Goal: Task Accomplishment & Management: Complete application form

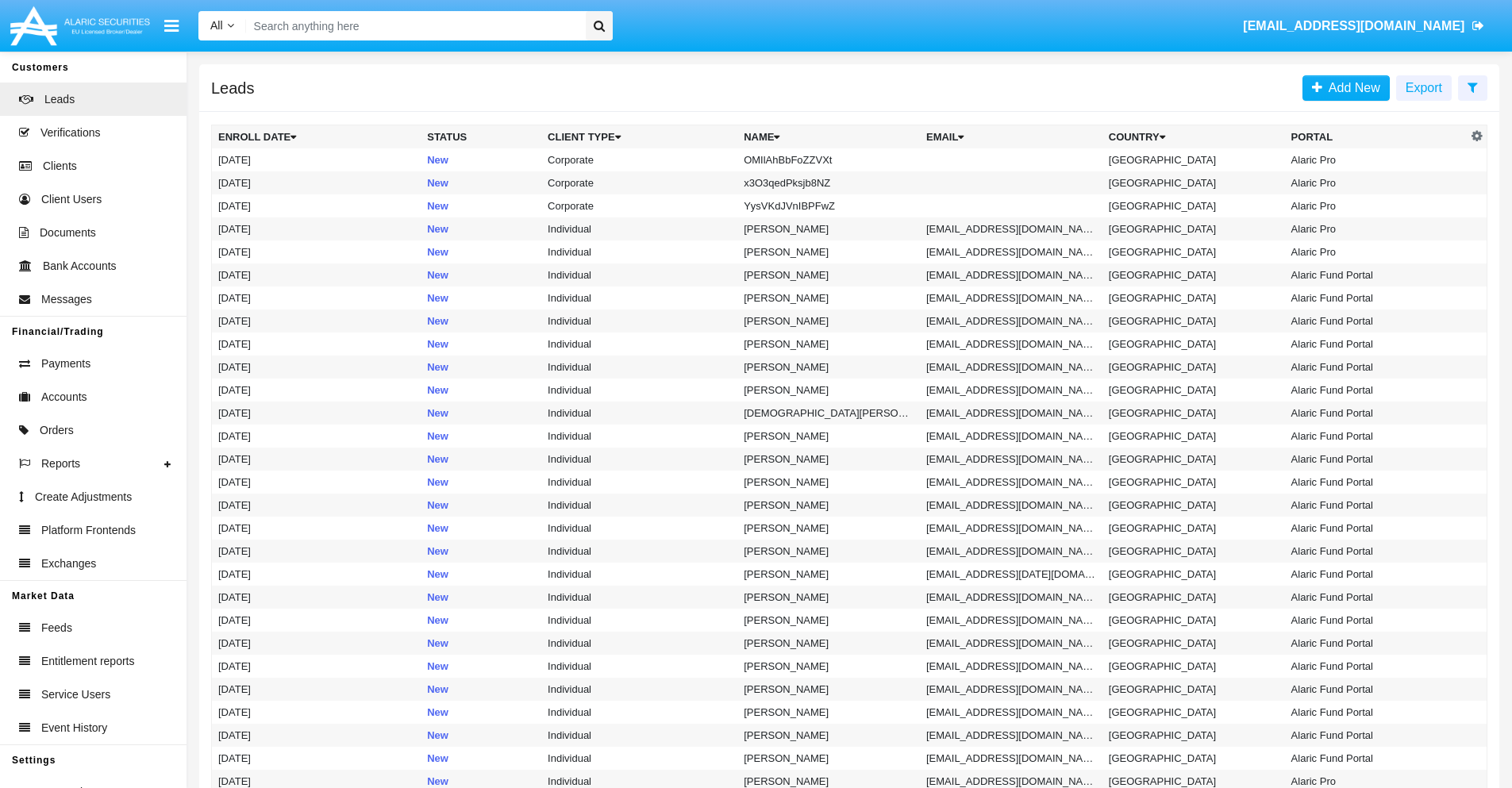
click at [1472, 87] on icon at bounding box center [1473, 88] width 11 height 13
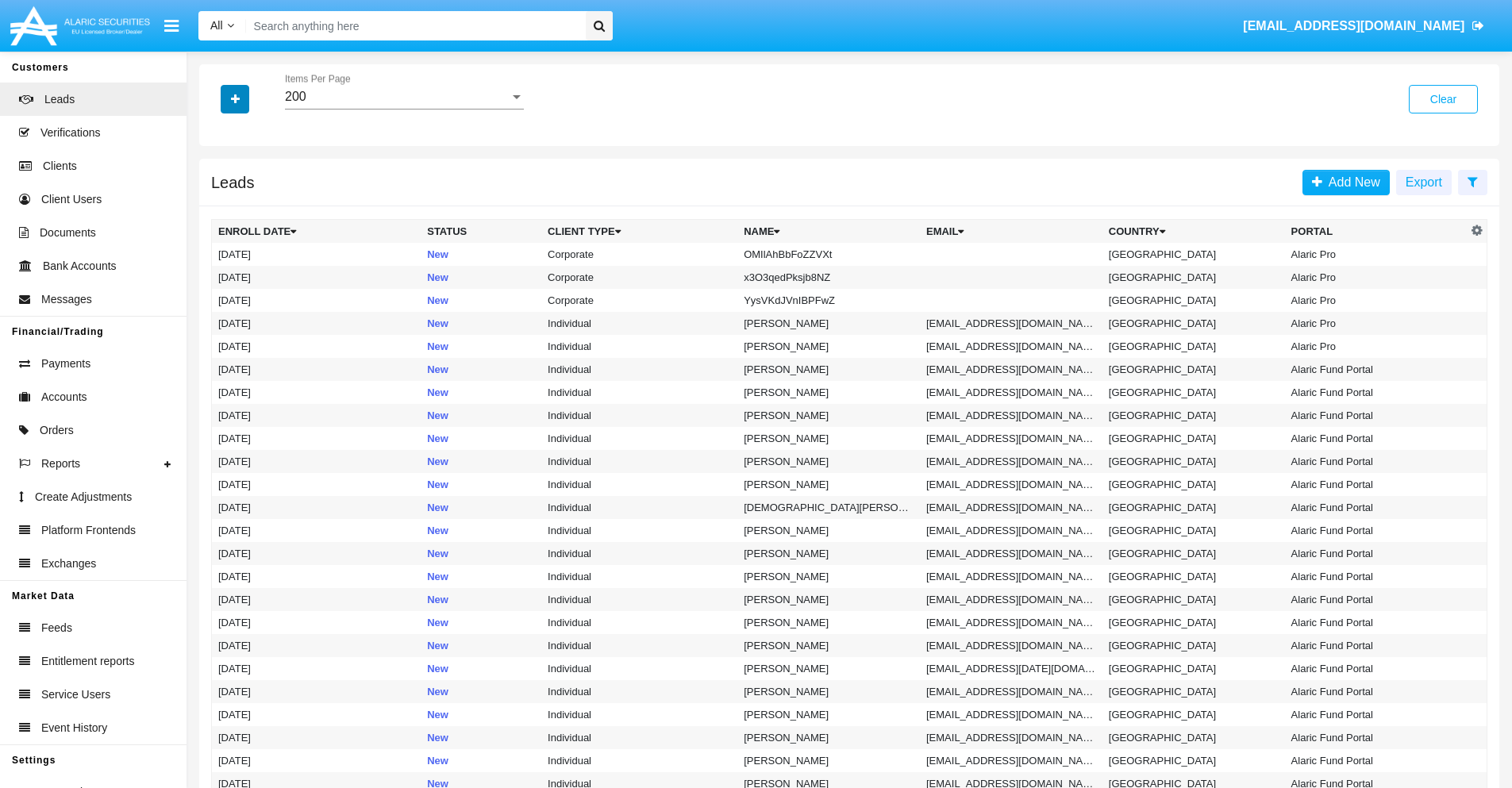
click at [235, 98] on icon "button" at bounding box center [235, 99] width 9 height 11
click at [248, 178] on span "Name" at bounding box center [248, 177] width 34 height 19
click at [218, 184] on input "Name" at bounding box center [218, 184] width 1 height 1
checkbox input "true"
click at [235, 98] on icon "button" at bounding box center [235, 99] width 9 height 11
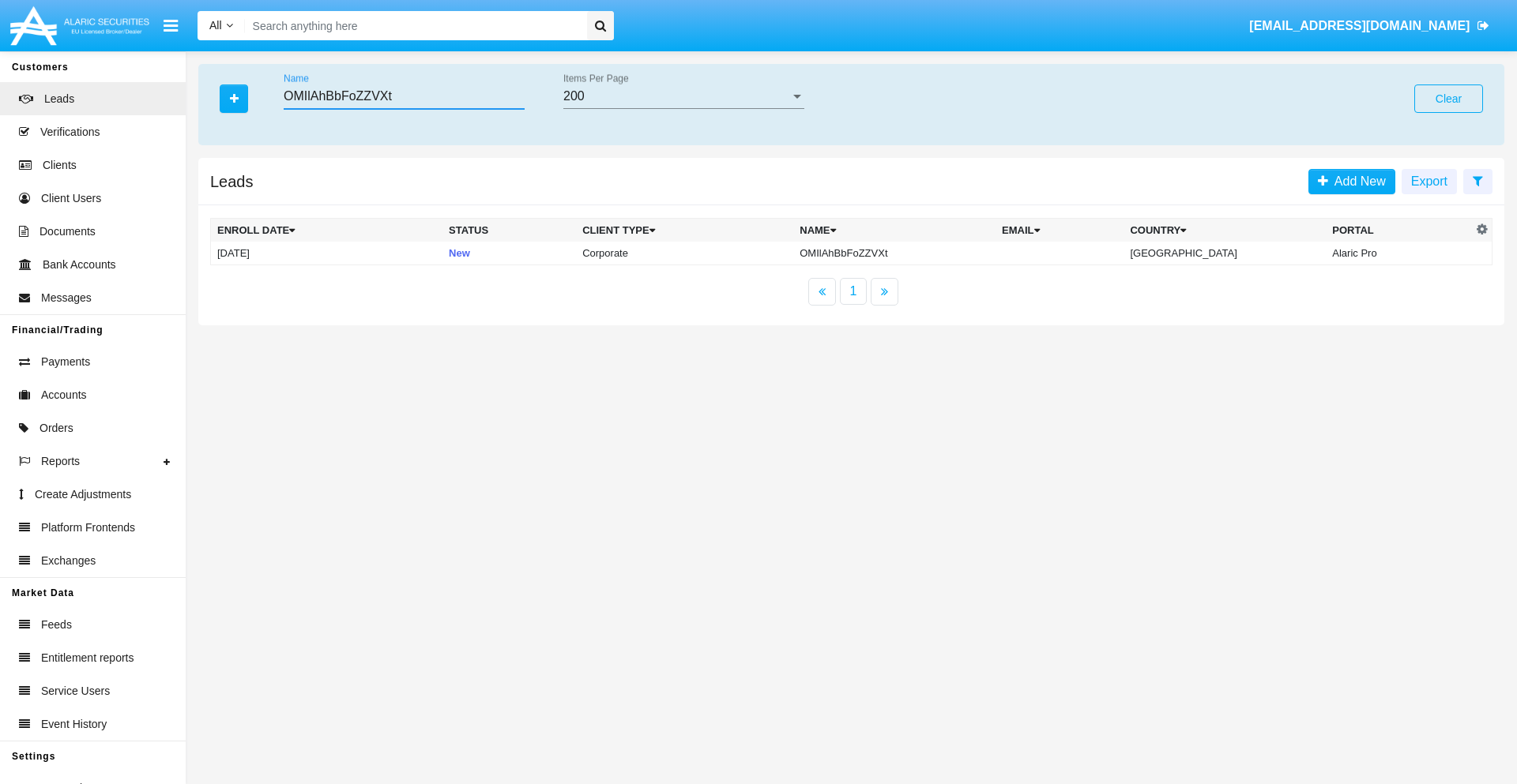
type input "OMIlAhBbFoZZVXt"
click at [897, 253] on td "OMIlAhBbFoZZVXt" at bounding box center [894, 253] width 202 height 23
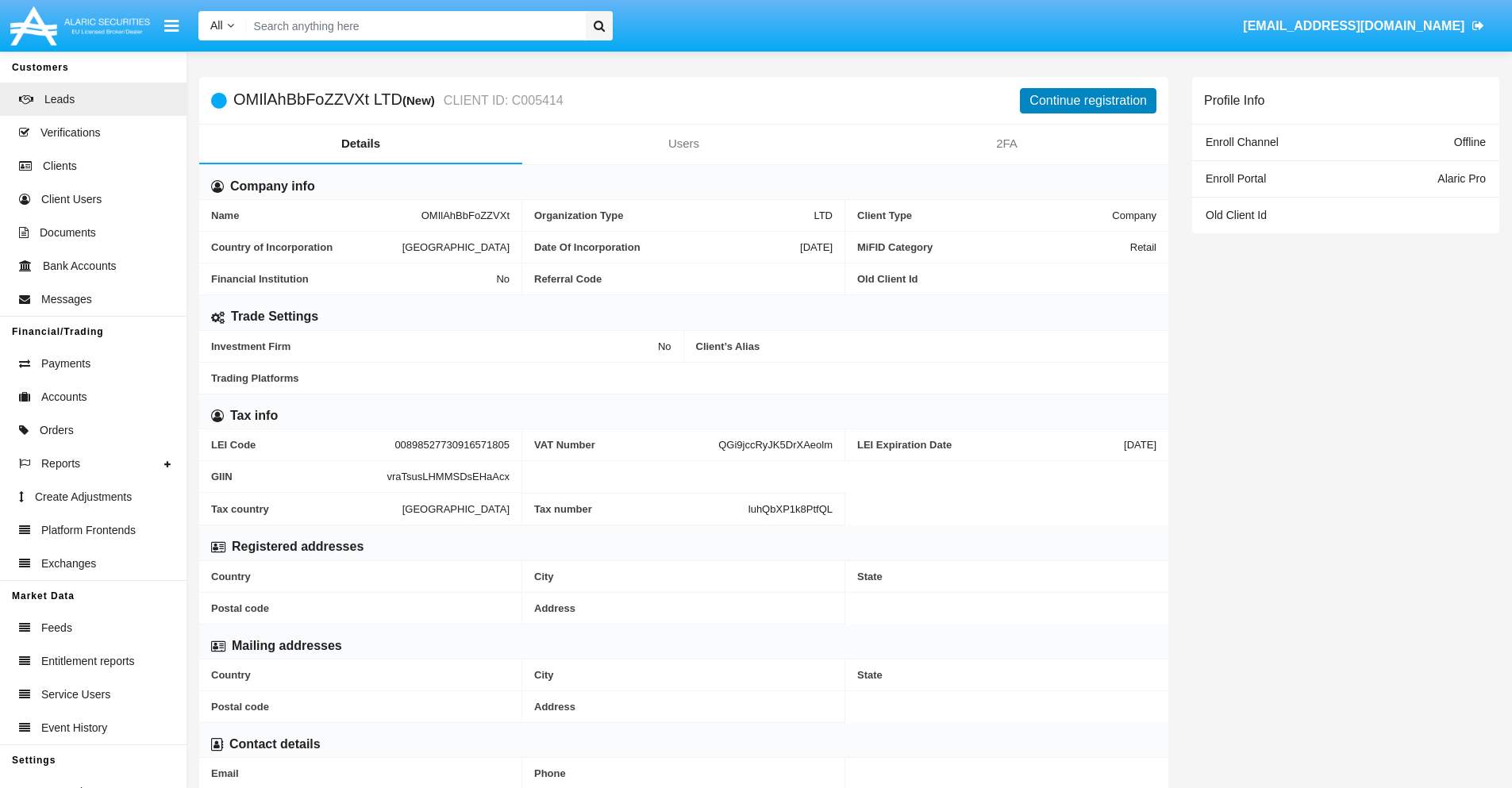
click at [1088, 100] on button "Continue registration" at bounding box center [1088, 101] width 136 height 25
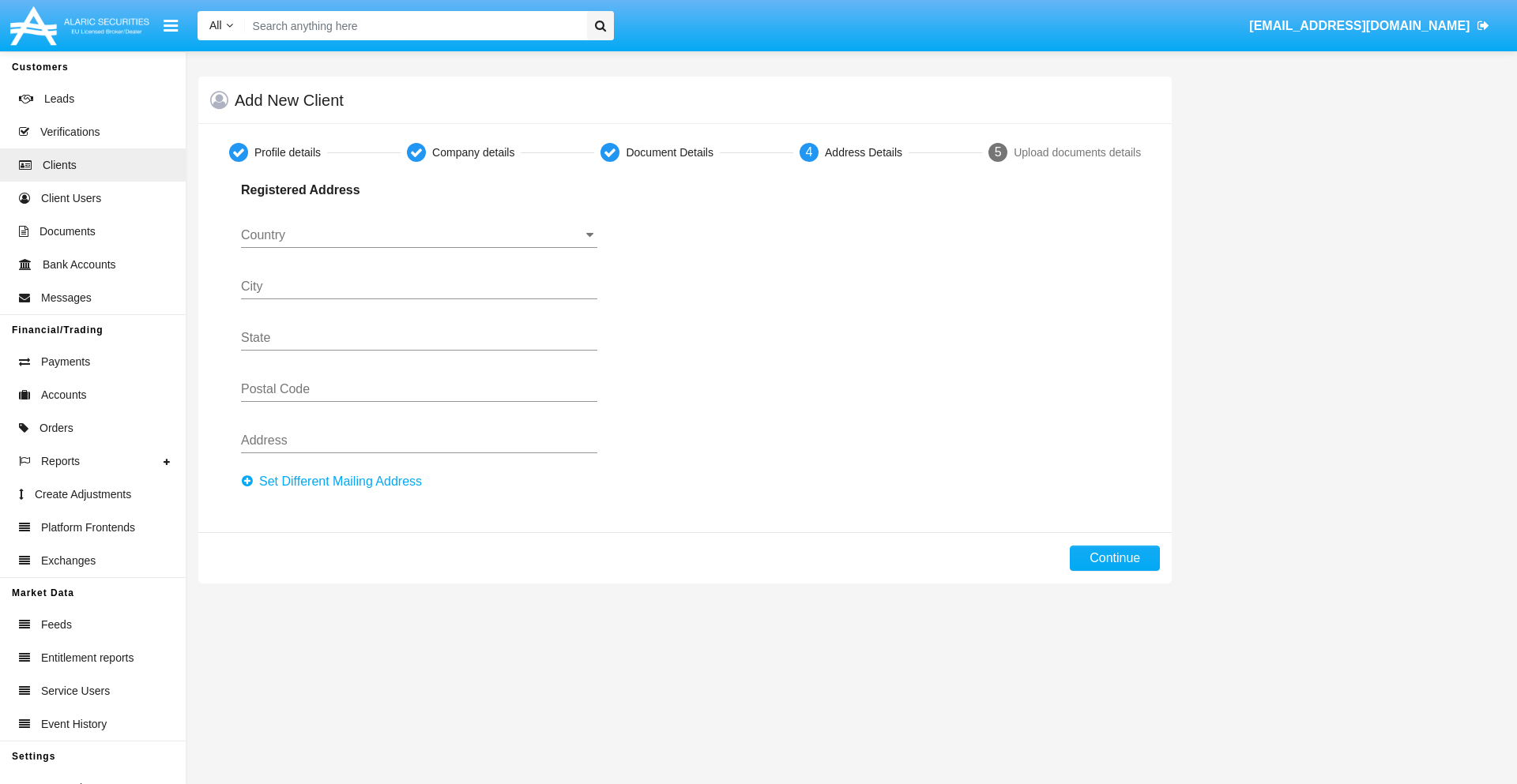
click at [336, 482] on button "Set Different Mailing Address" at bounding box center [336, 481] width 191 height 25
click at [1115, 559] on button "Continue" at bounding box center [1115, 558] width 90 height 25
click at [336, 482] on button "Set Different Mailing Address" at bounding box center [336, 481] width 191 height 25
type input "!"#$%&'()*+,-./:;<=>?@[\]^_`{|}~"
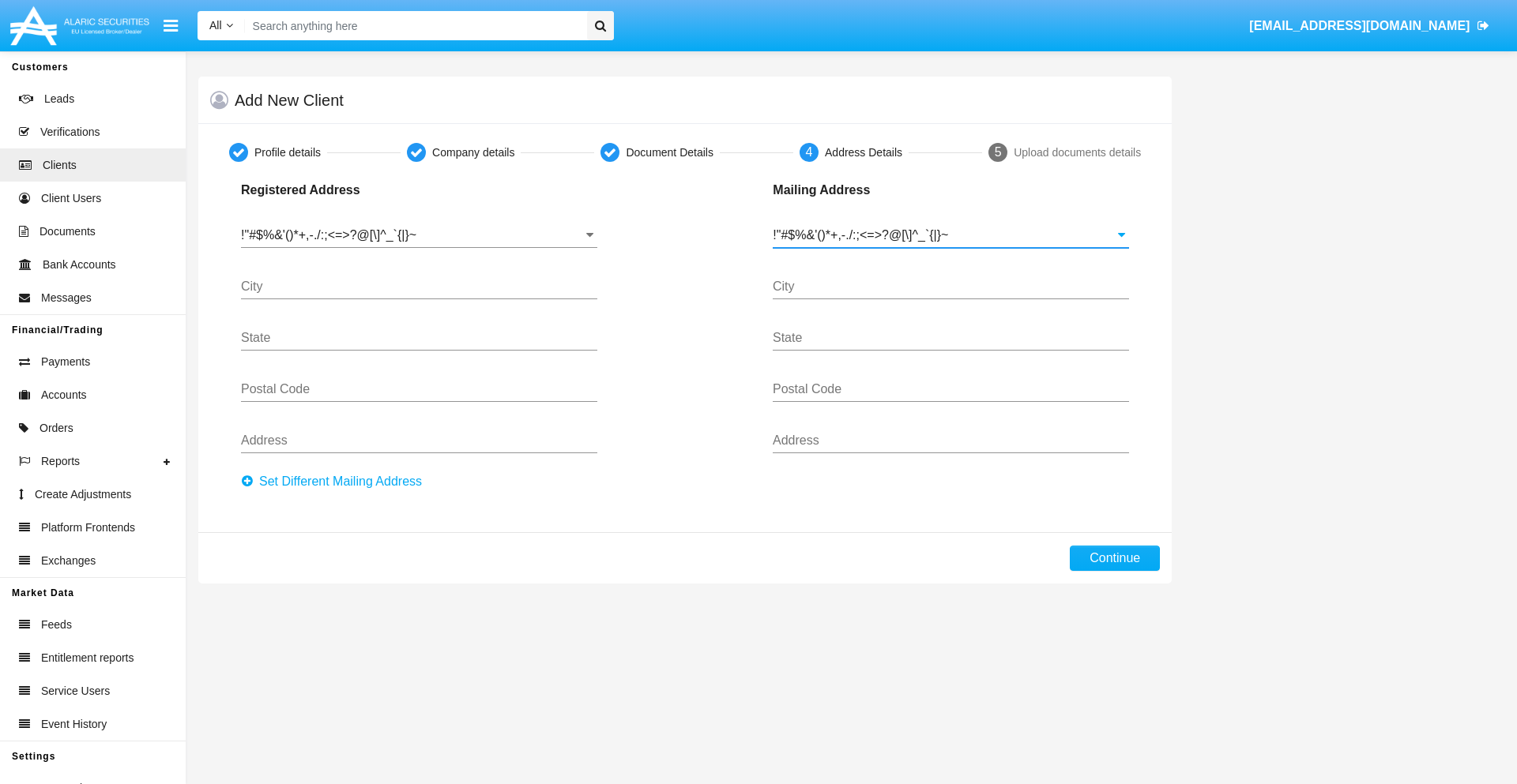
type input "!"#$%&'()*+,-./:;<=>?@[\]^_`{|}~"
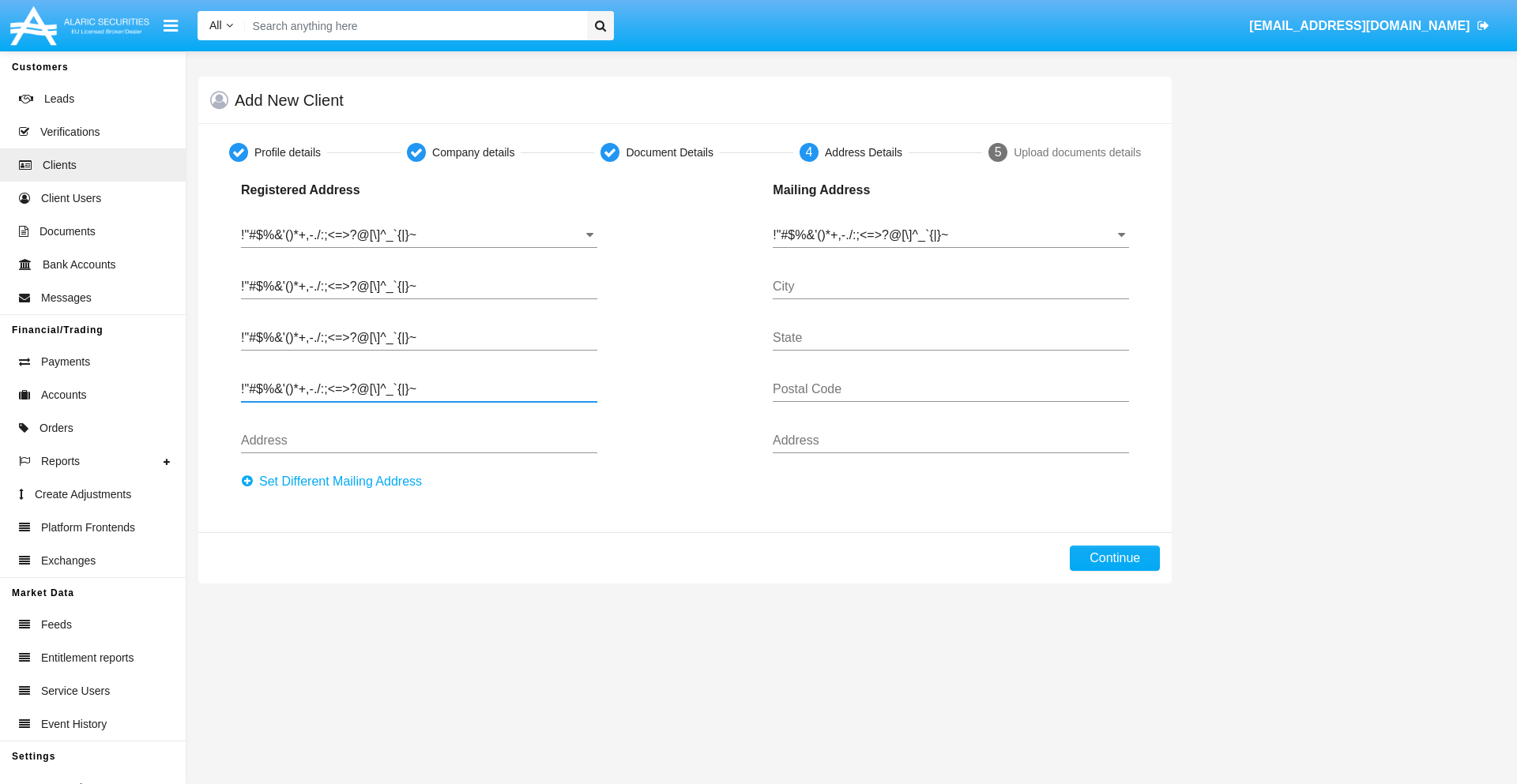
type input "!"#$%&'()*+,-./:;<=>?@[\]^_`{|}~"
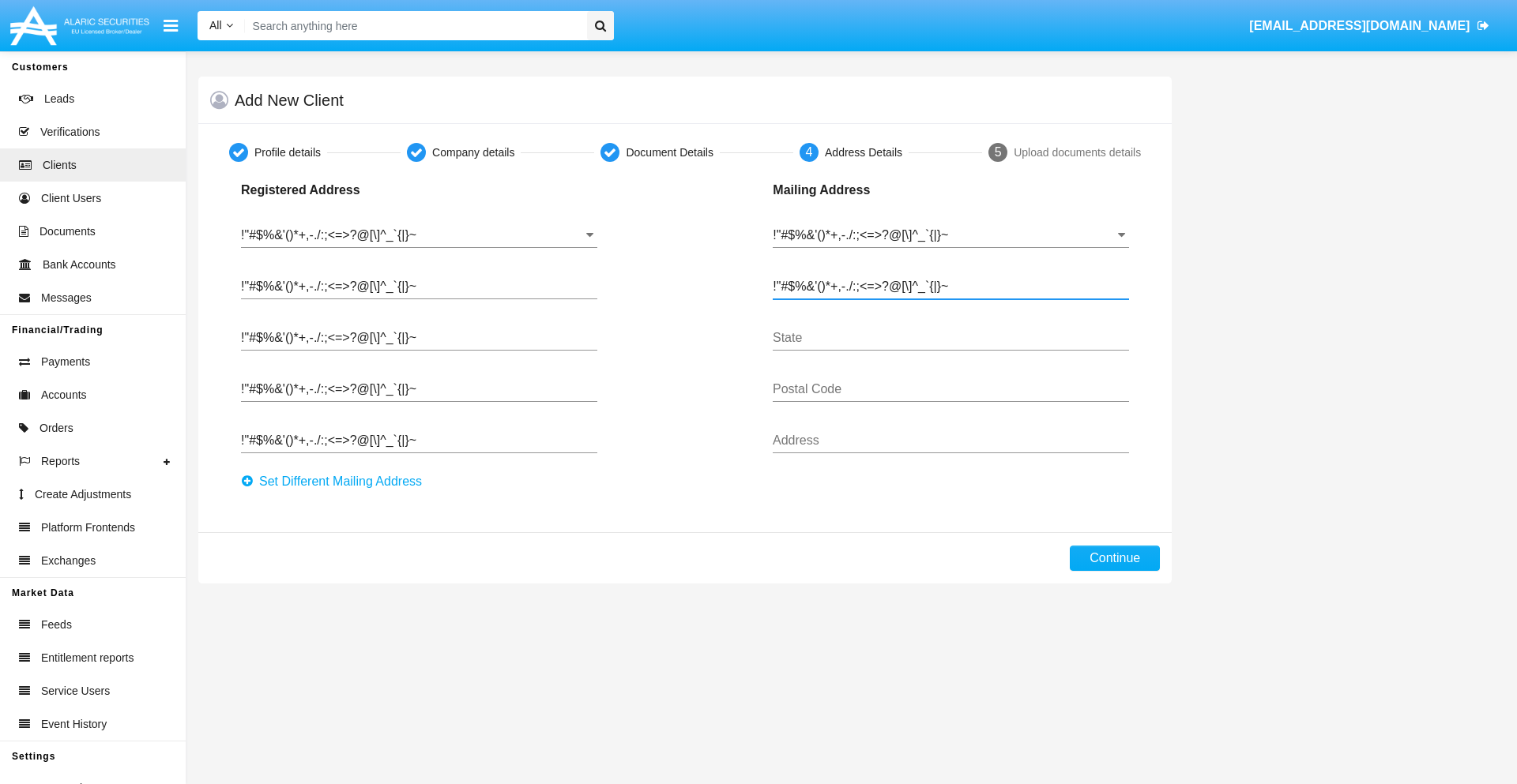
type input "!"#$%&'()*+,-./:;<=>?@[\]^_`{|}~"
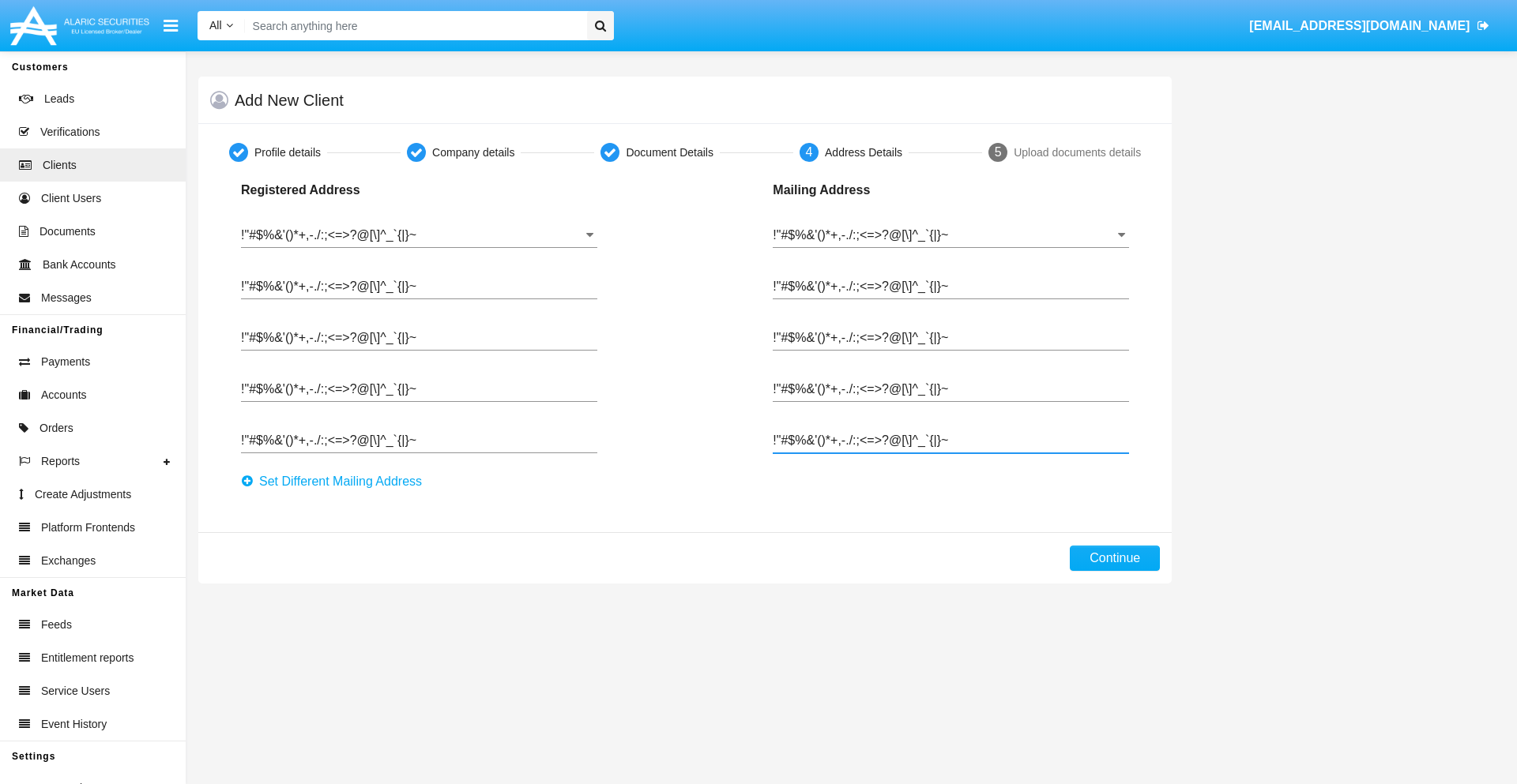
type input "!"#$%&'()*+,-./:;<=>?@[\]^_`{|}~"
click at [1115, 559] on button "Continue" at bounding box center [1115, 558] width 90 height 25
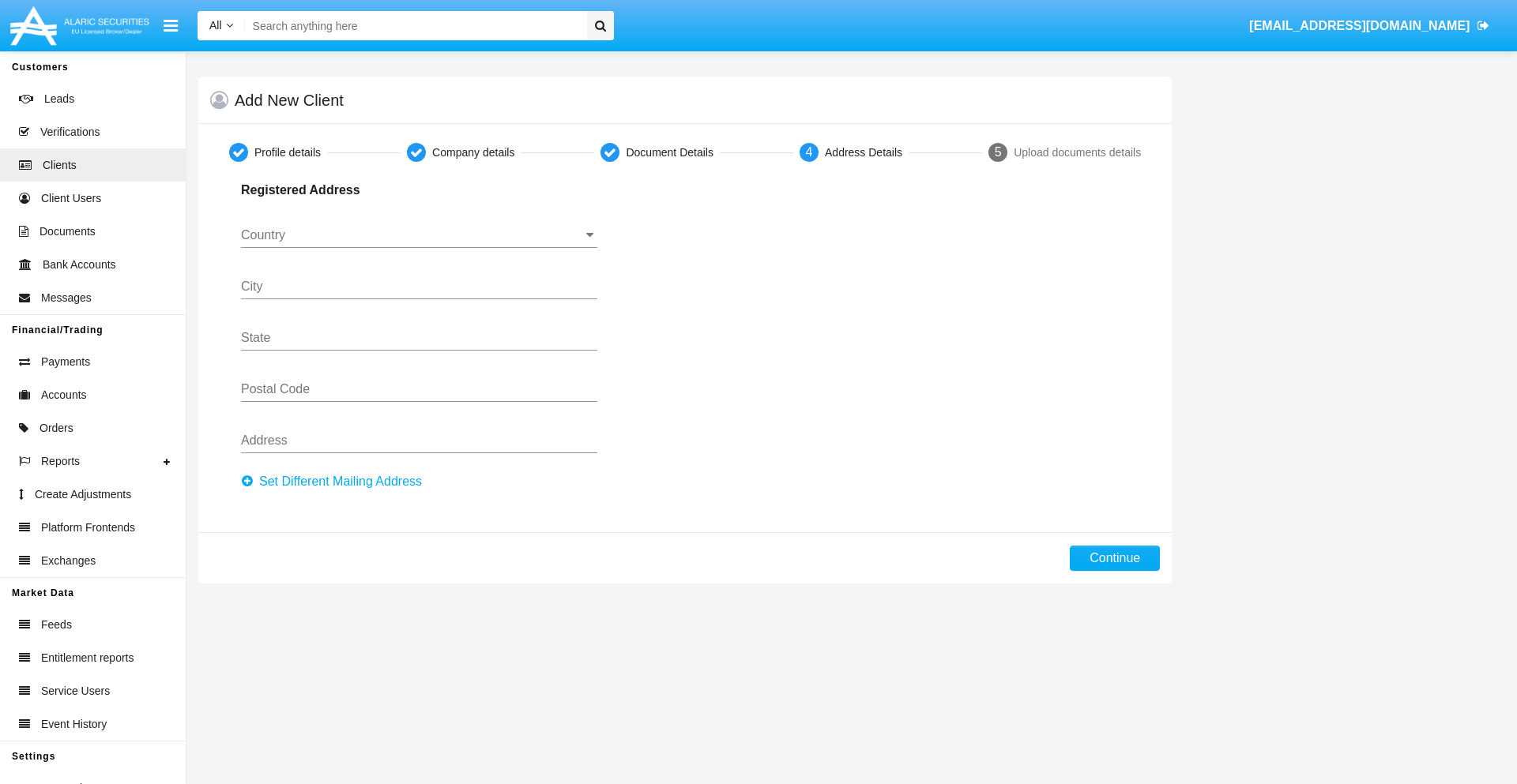
click at [336, 482] on button "Set Different Mailing Address" at bounding box center [336, 481] width 191 height 25
type input "0123456789"
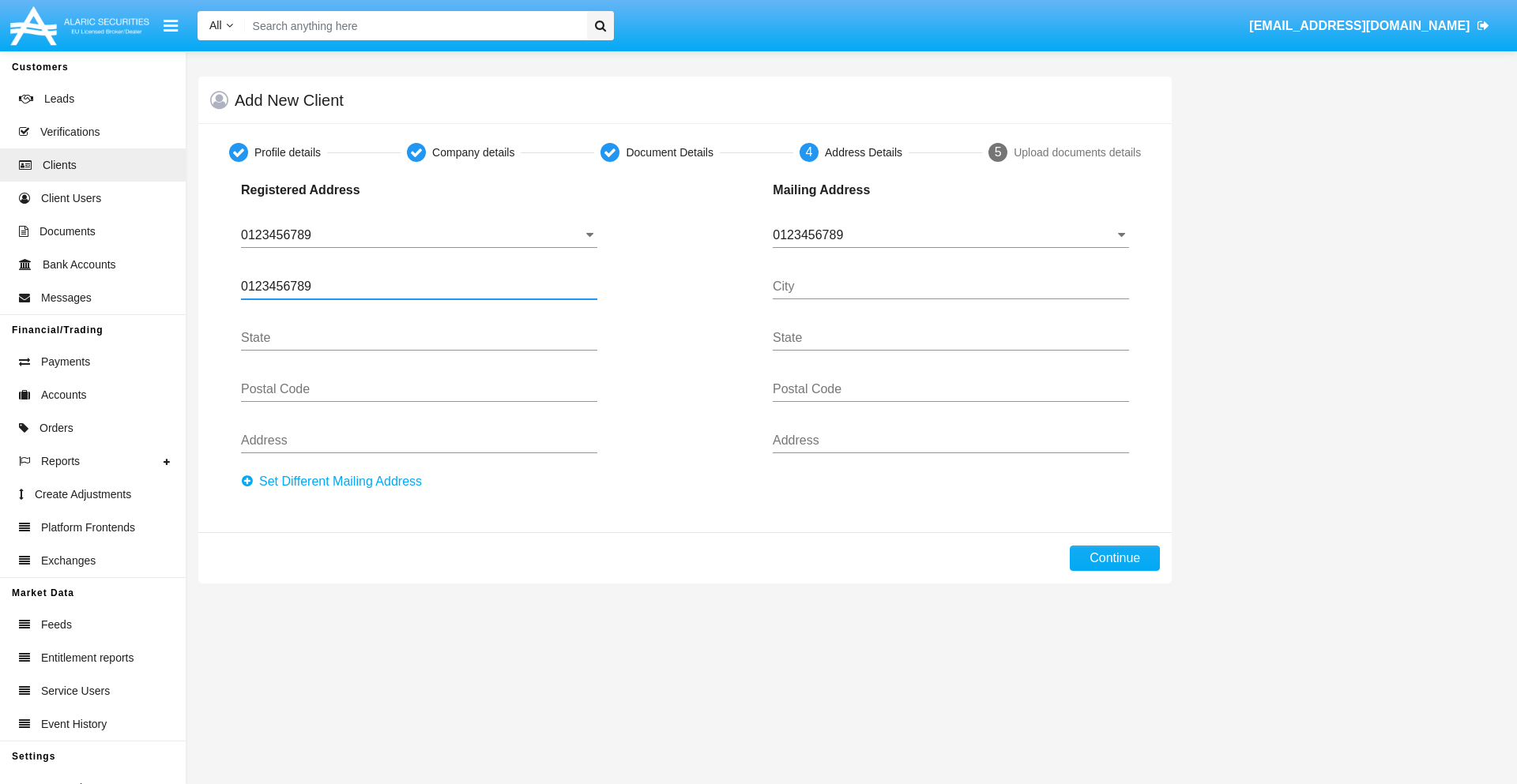
type input "0123456789"
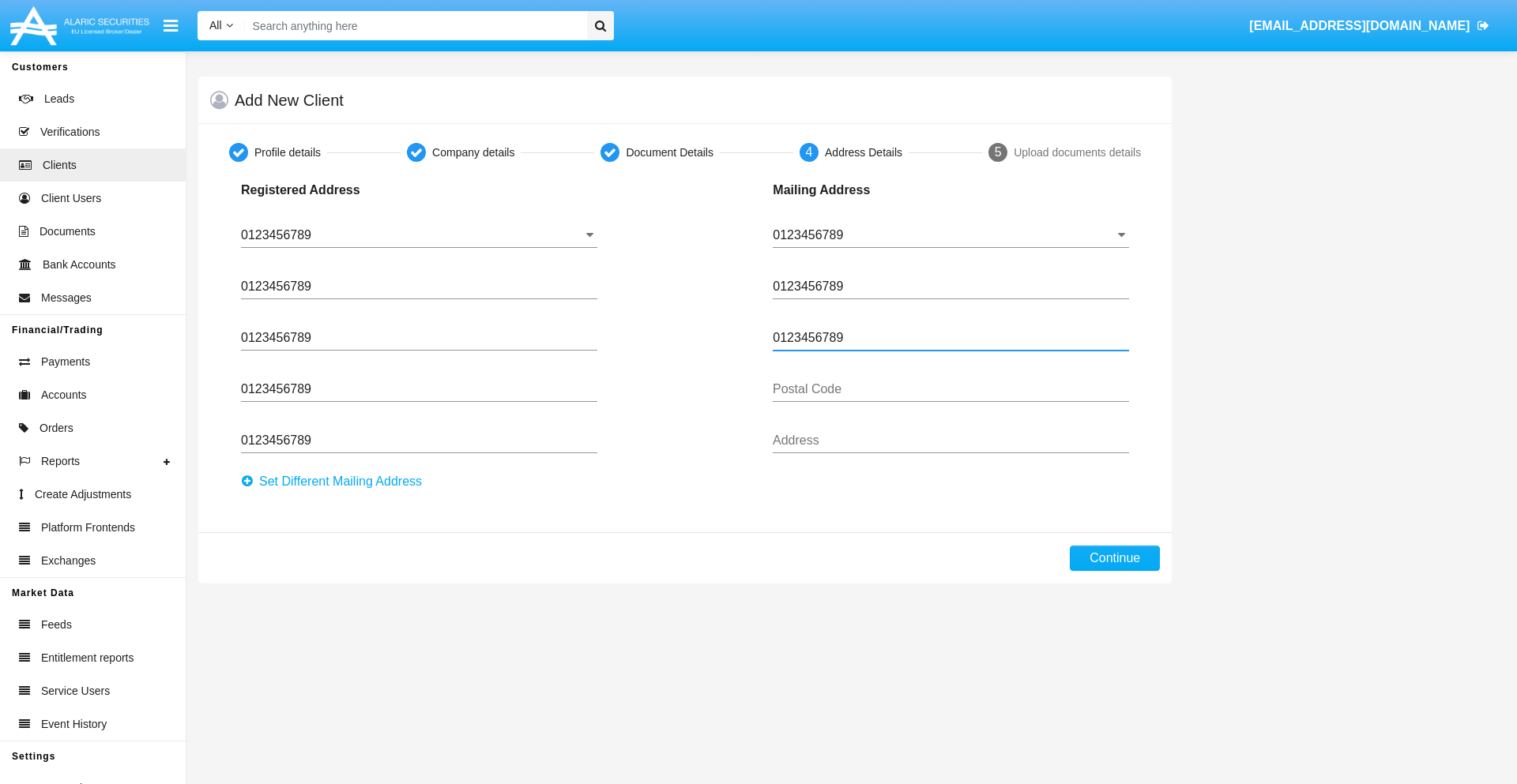
type input "0123456789"
click at [1115, 559] on button "Continue" at bounding box center [1115, 558] width 90 height 25
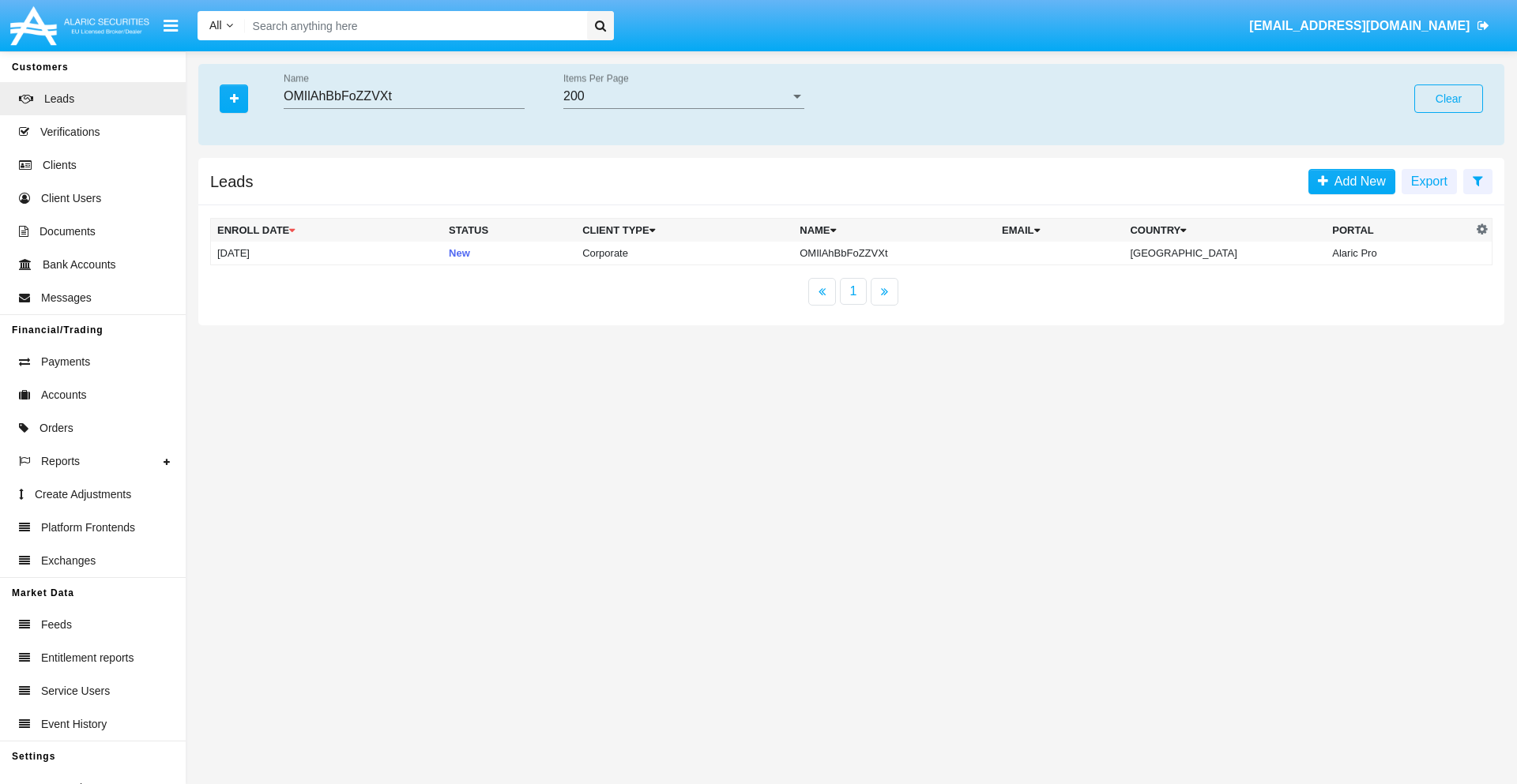
click at [1448, 99] on button "Clear" at bounding box center [1448, 99] width 69 height 28
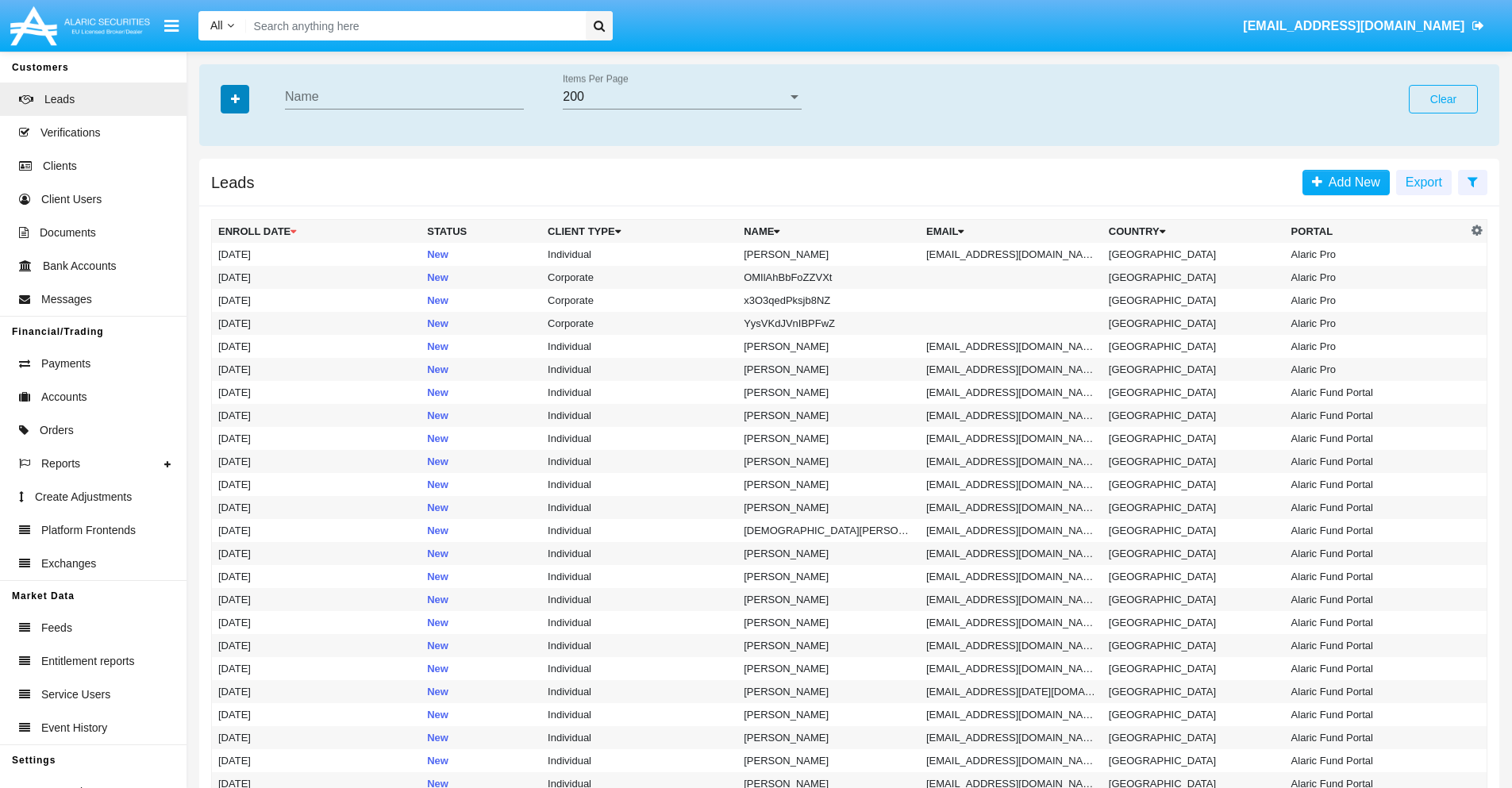
click at [235, 98] on icon "button" at bounding box center [235, 99] width 9 height 11
click at [247, 200] on span "Email" at bounding box center [247, 200] width 32 height 19
click at [218, 207] on input "Email" at bounding box center [218, 207] width 1 height 1
checkbox input "true"
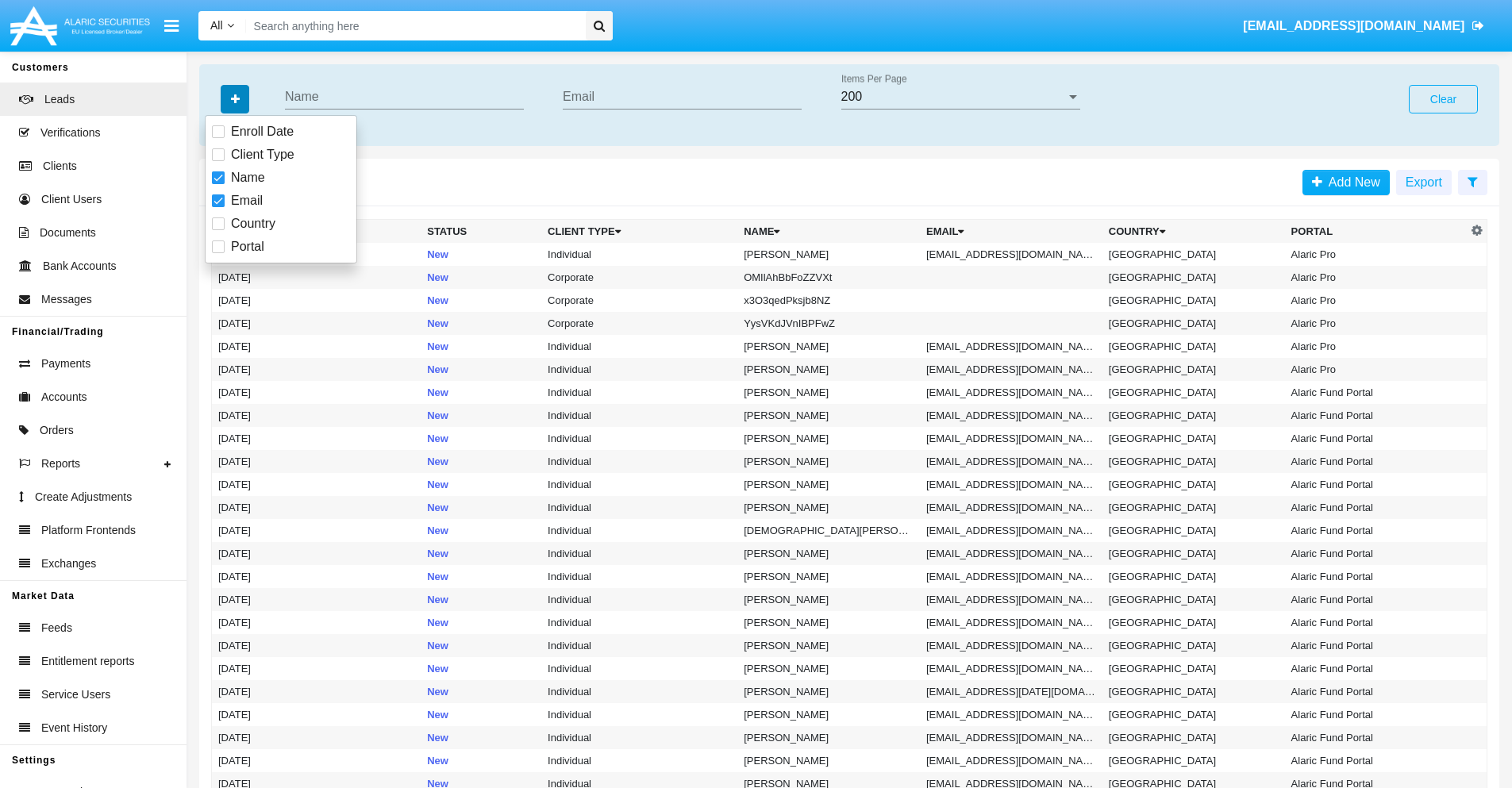
click at [235, 98] on icon "button" at bounding box center [235, 99] width 9 height 11
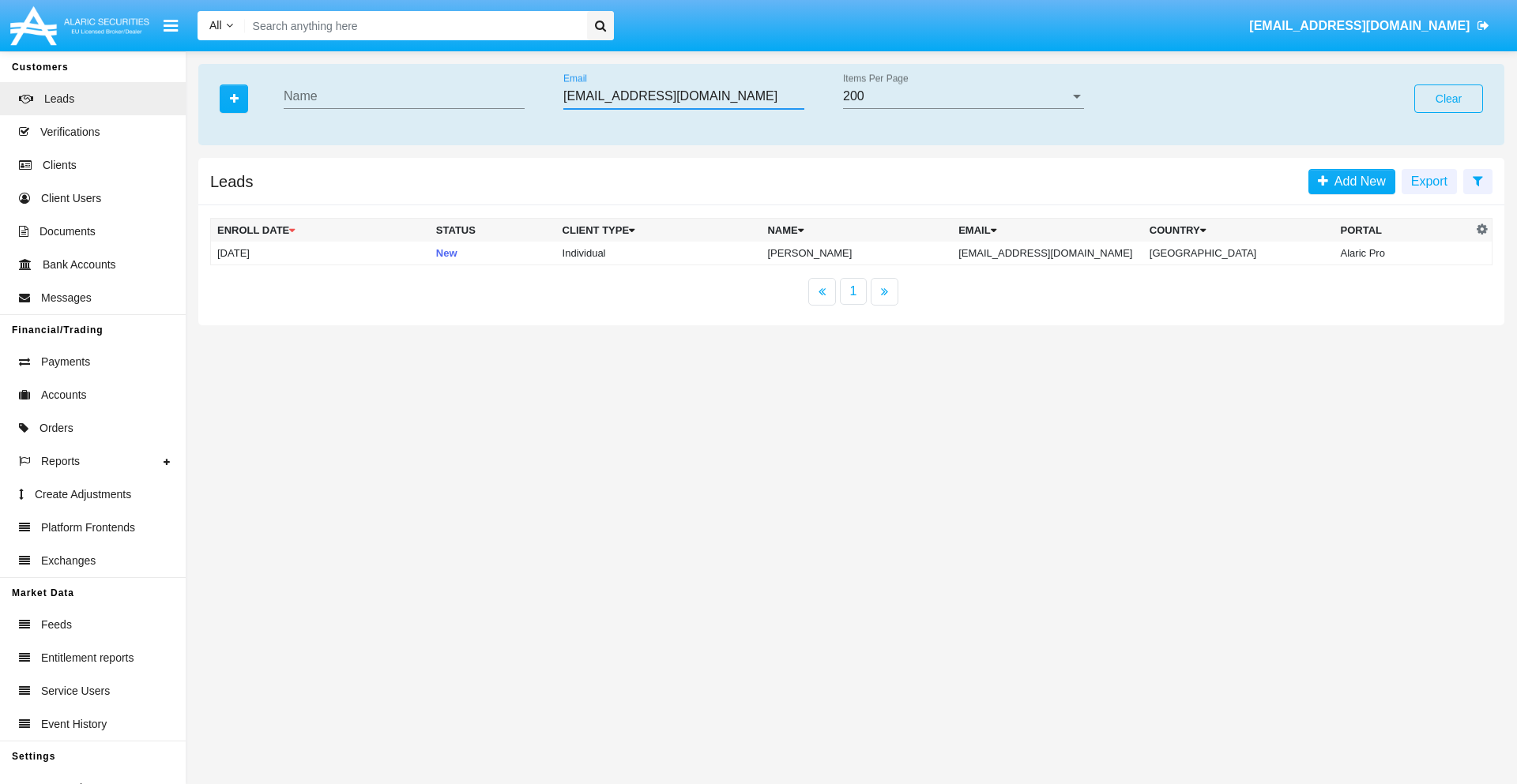
type input "iu30j@aur5vj-28k.mo"
click at [1065, 253] on td "iu30j@aur5vj-28k.mo" at bounding box center [1048, 253] width 191 height 23
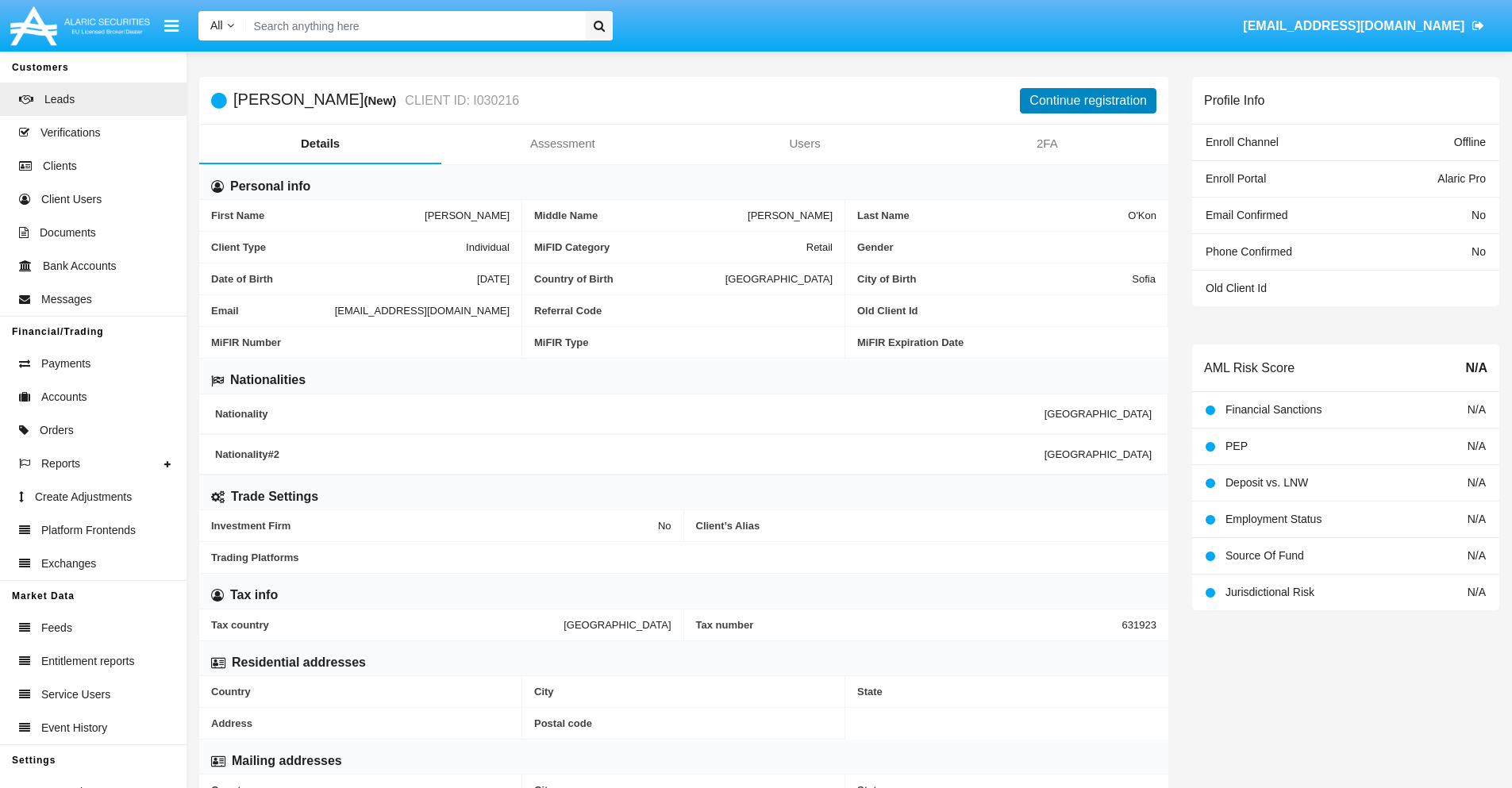
click at [1088, 100] on button "Continue registration" at bounding box center [1088, 101] width 136 height 25
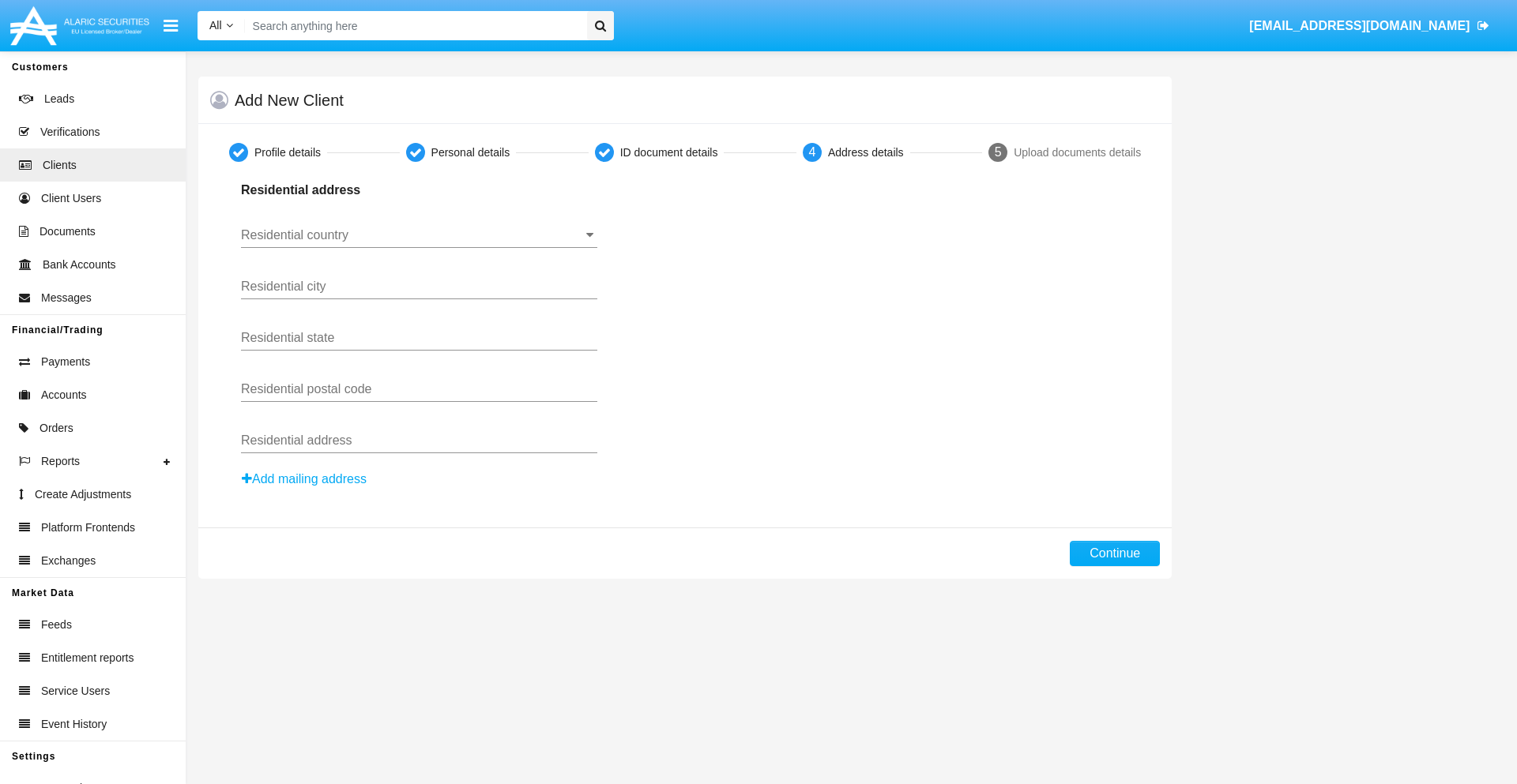
click at [305, 480] on button "Add mailing address" at bounding box center [304, 479] width 127 height 20
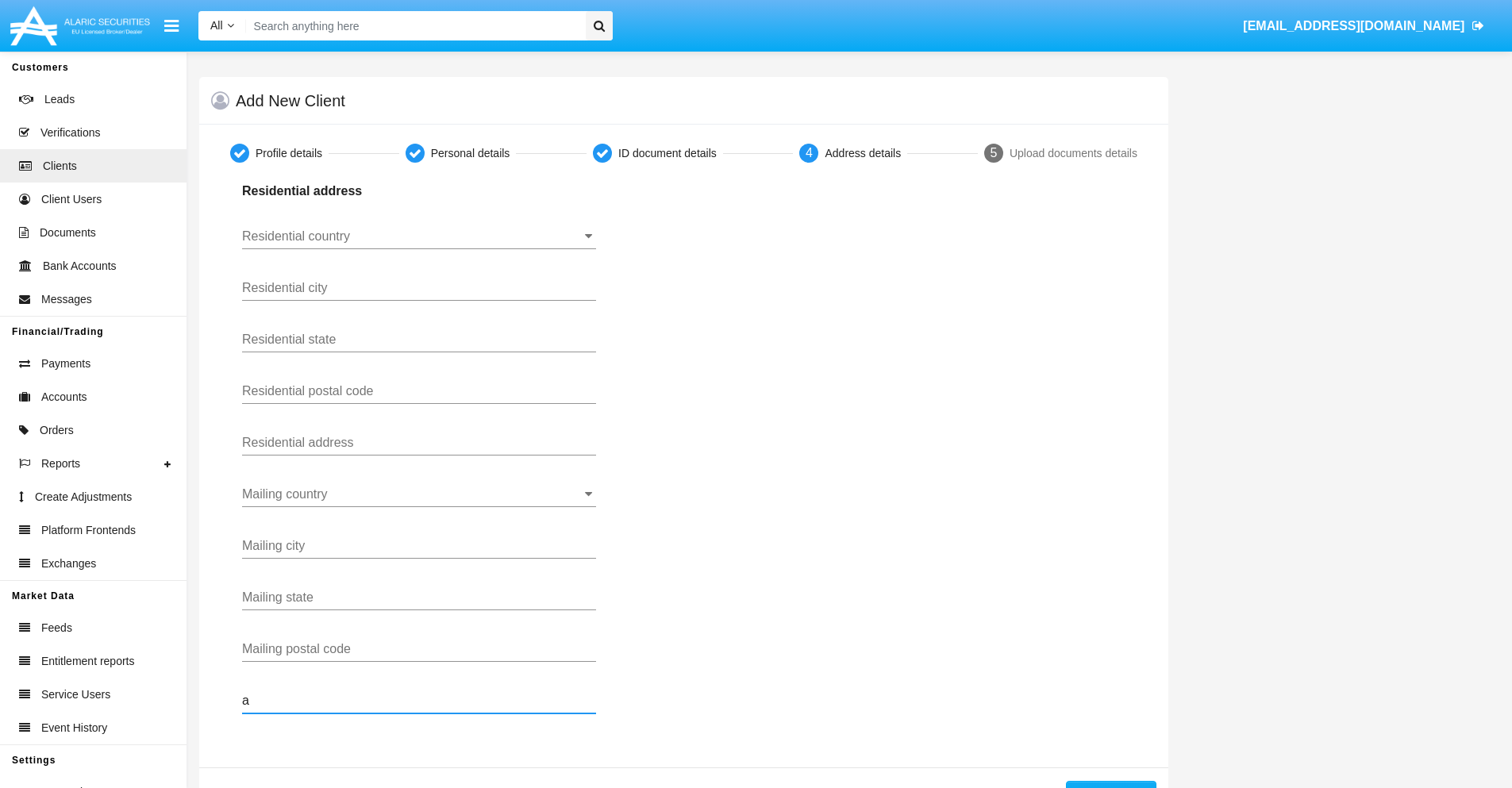
type input "a"
click at [1110, 784] on button "Continue" at bounding box center [1112, 794] width 91 height 25
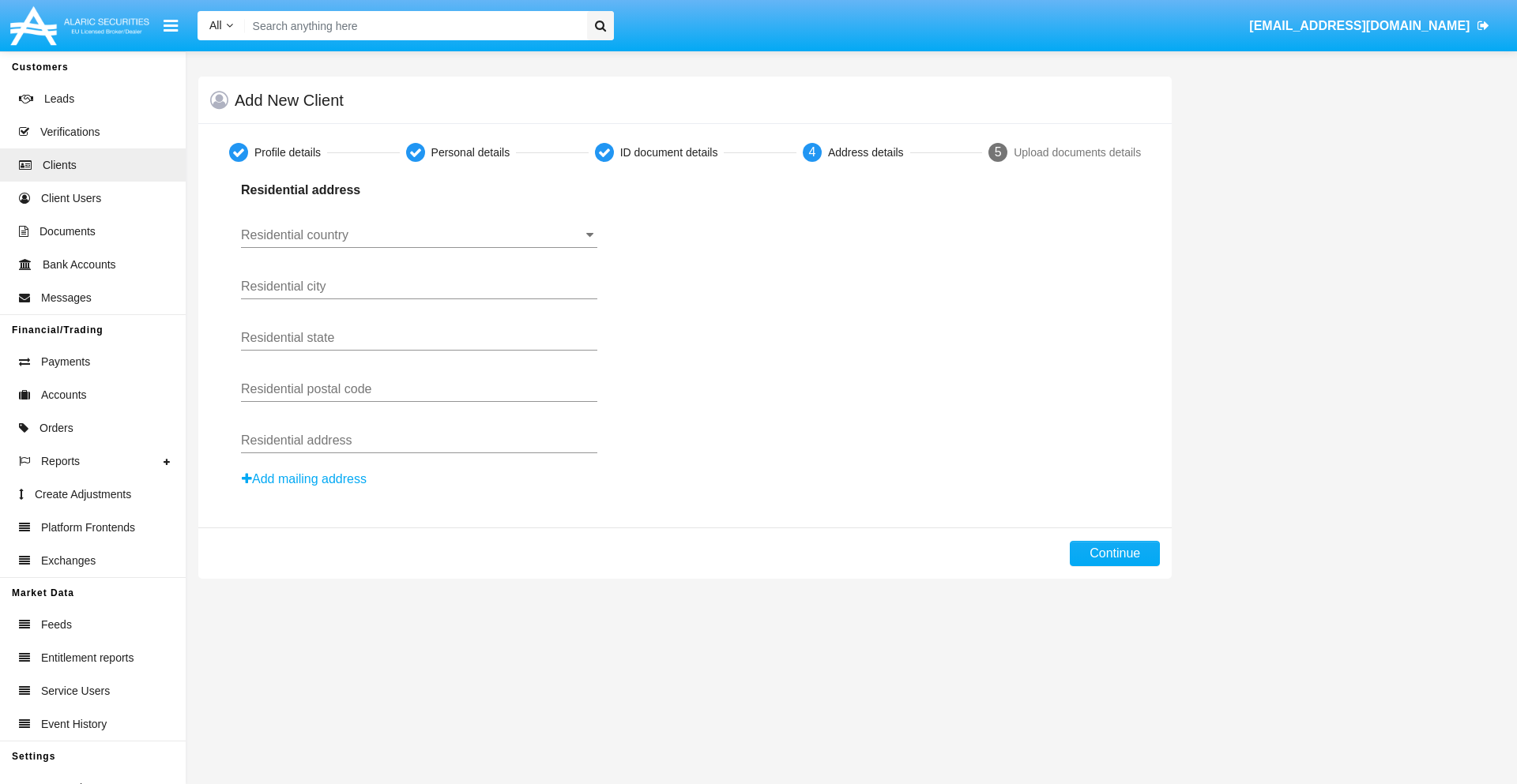
click at [305, 480] on button "Add mailing address" at bounding box center [304, 479] width 127 height 20
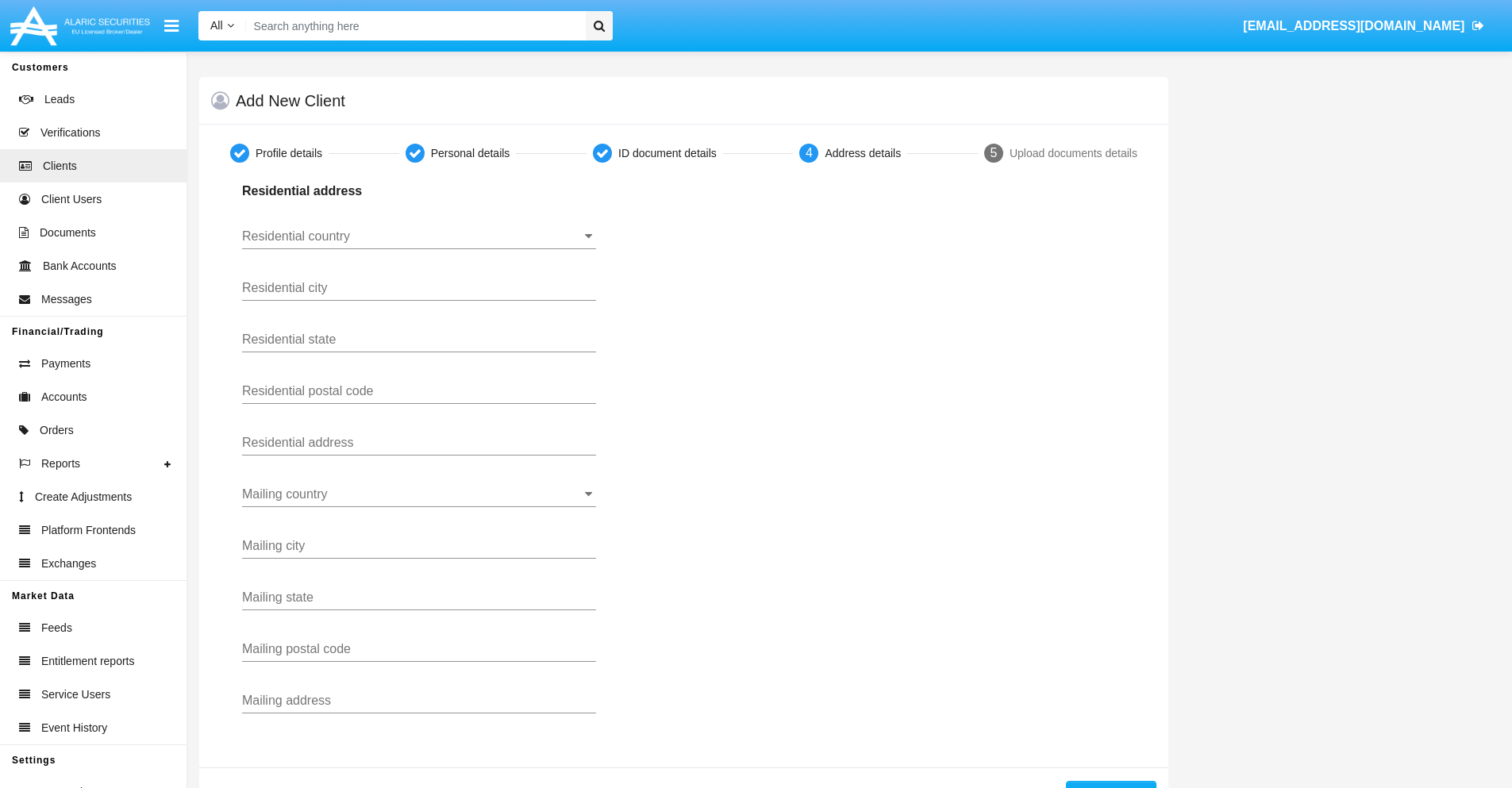
scroll to position [56, 0]
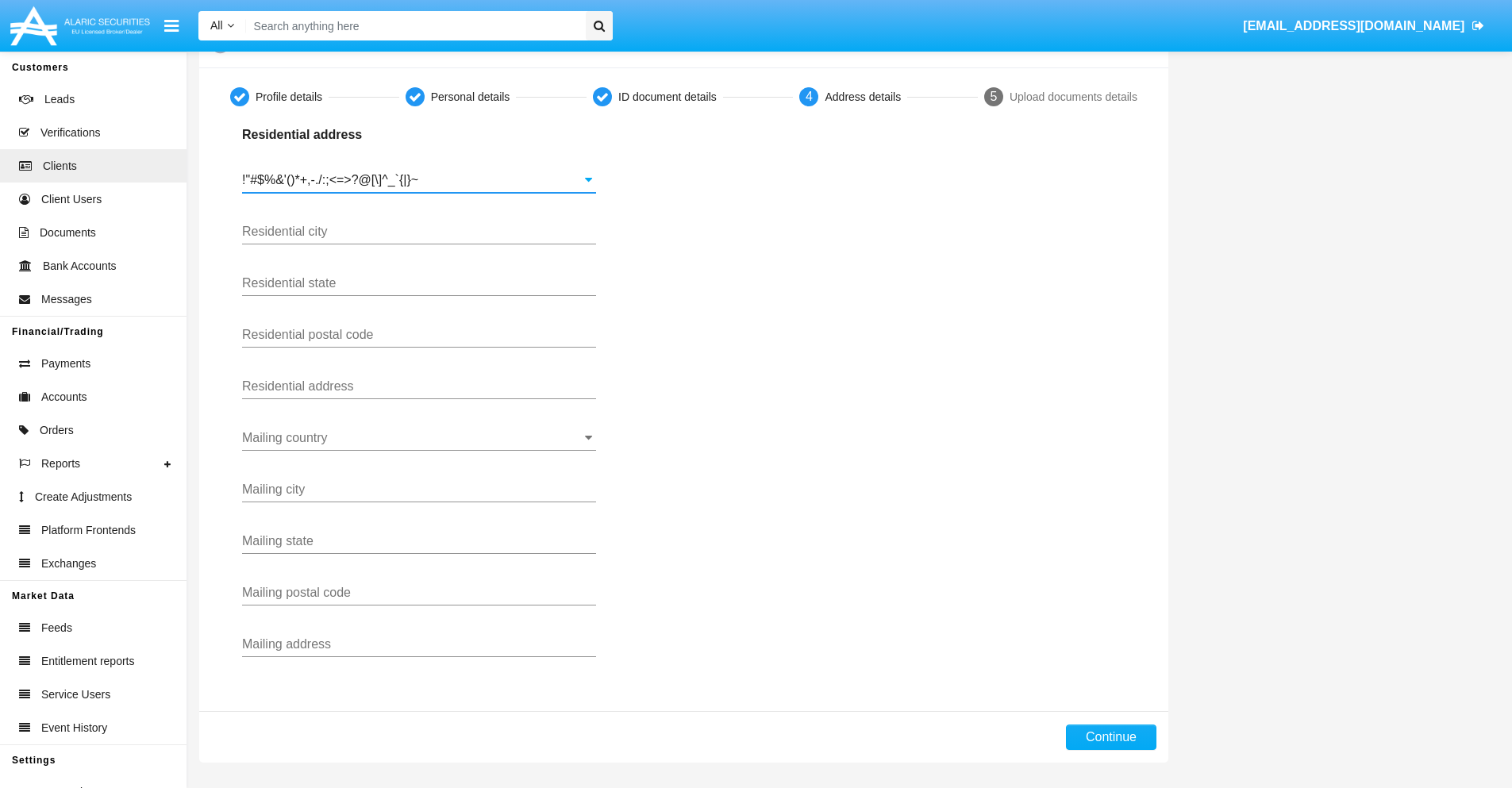
type input "!"#$%&'()*+,-./:;<=>?@[\]^_`{|}~"
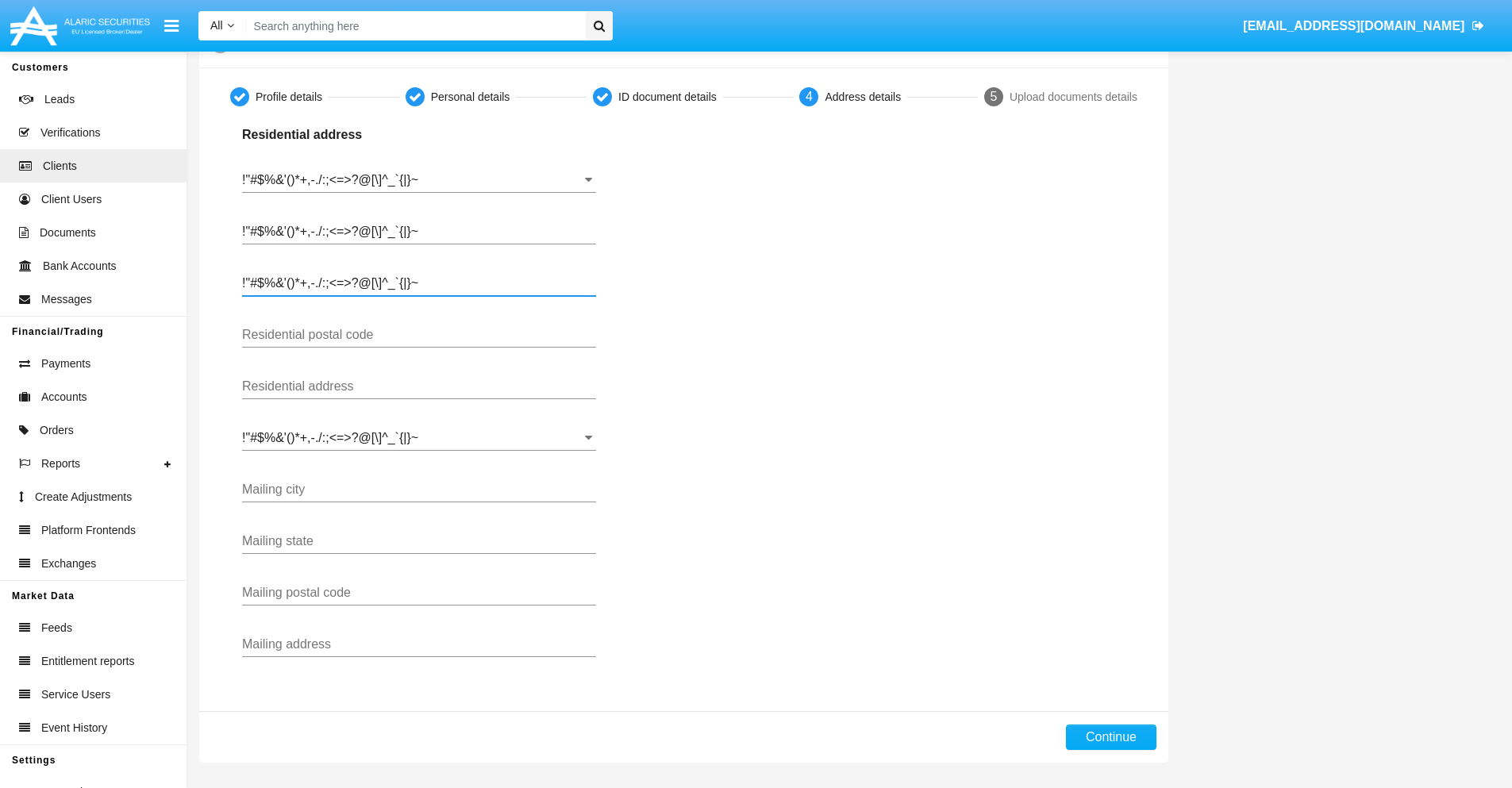
type input "!"#$%&'()*+,-./:;<=>?@[\]^_`{|}~"
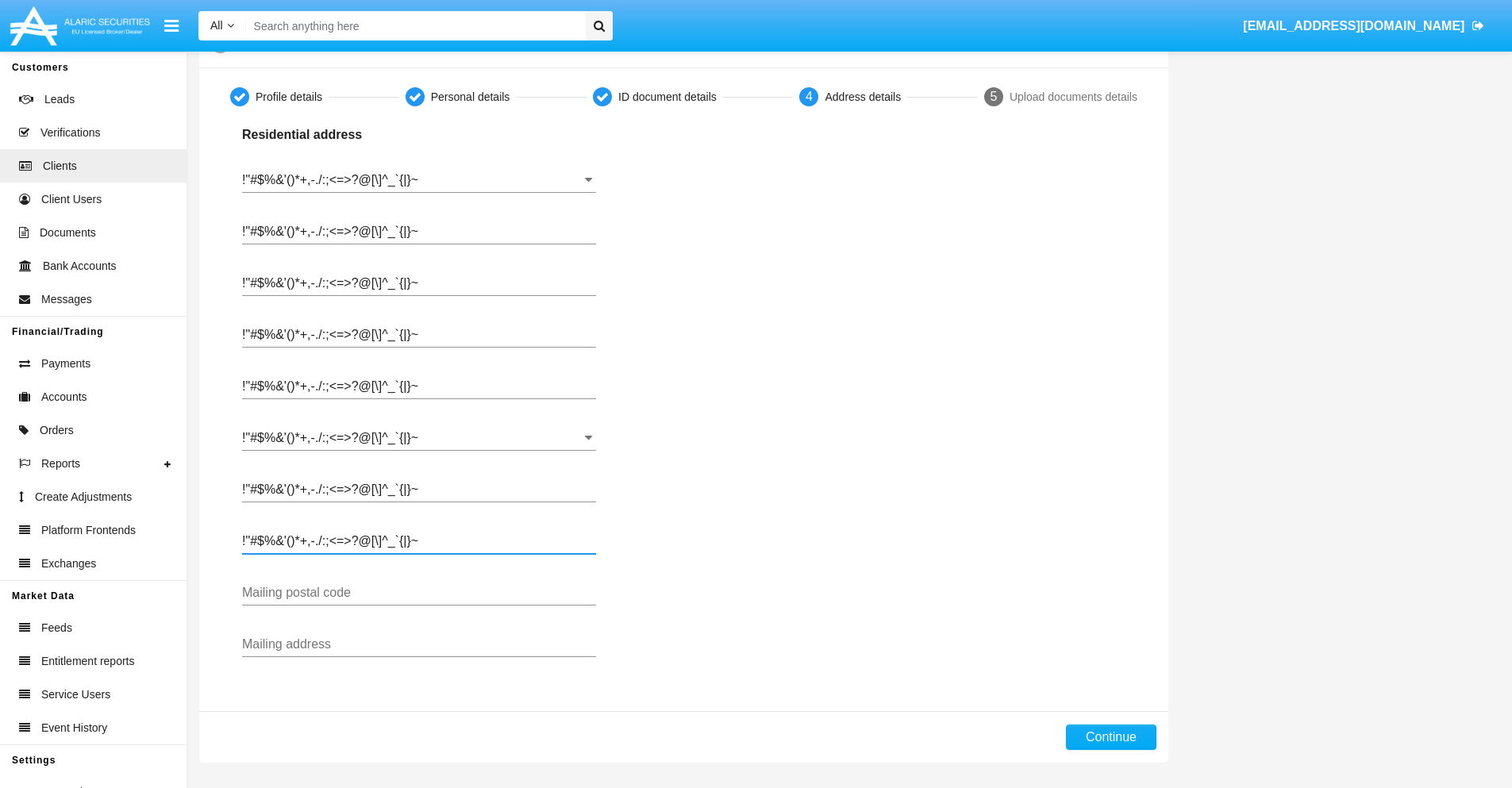
type input "!"#$%&'()*+,-./:;<=>?@[\]^_`{|}~"
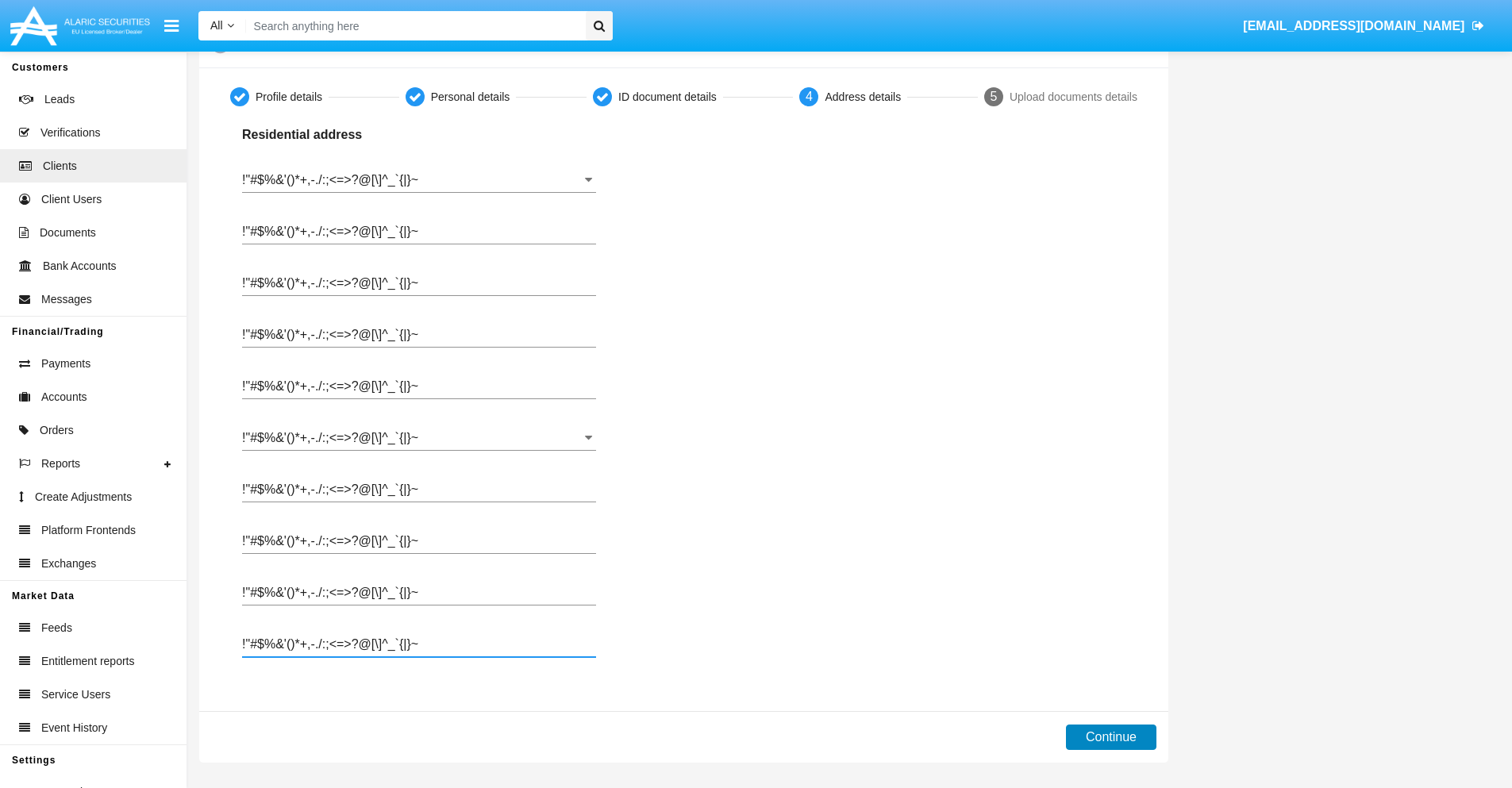
click at [1110, 738] on button "Continue" at bounding box center [1112, 737] width 91 height 25
